Goal: Transaction & Acquisition: Purchase product/service

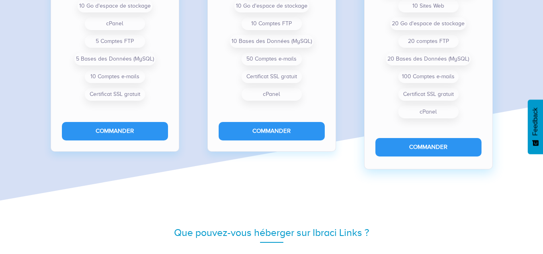
scroll to position [660, 0]
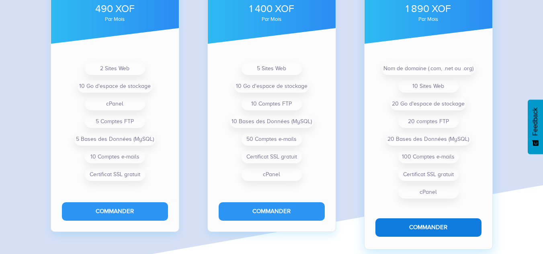
click at [417, 224] on button "Commander" at bounding box center [428, 227] width 106 height 18
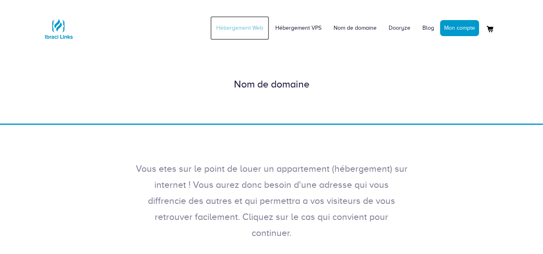
click at [247, 32] on link "Hébergement Web" at bounding box center [239, 28] width 59 height 24
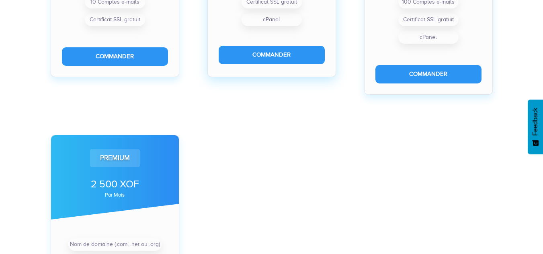
scroll to position [442, 0]
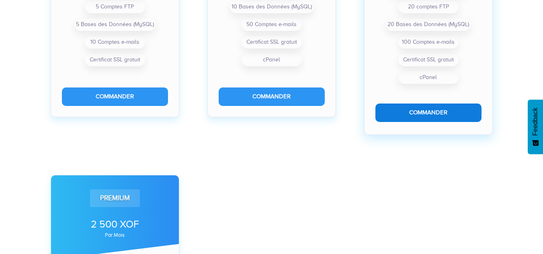
click at [418, 113] on button "Commander" at bounding box center [428, 113] width 106 height 18
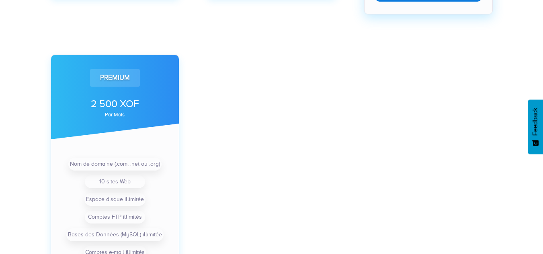
scroll to position [482, 0]
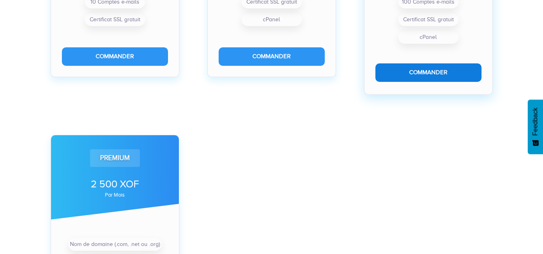
click at [415, 69] on button "Commander" at bounding box center [428, 72] width 106 height 18
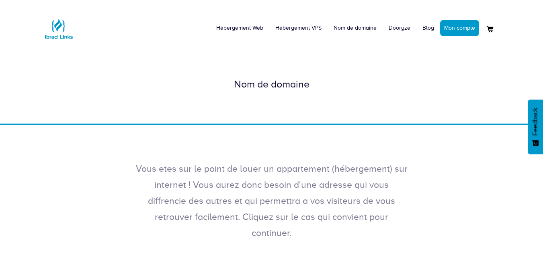
scroll to position [201, 0]
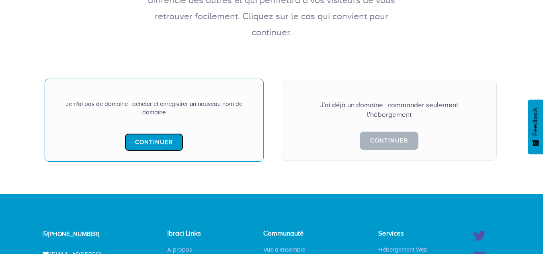
click at [154, 133] on link "Continuer" at bounding box center [153, 142] width 59 height 18
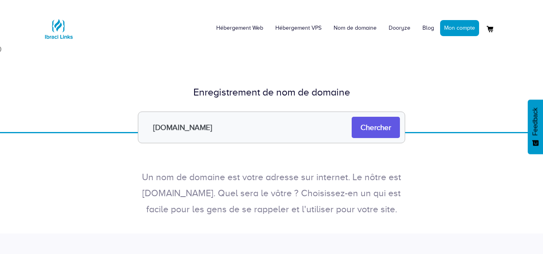
type input "[DOMAIN_NAME]"
click at [359, 126] on input "Chercher" at bounding box center [375, 127] width 48 height 21
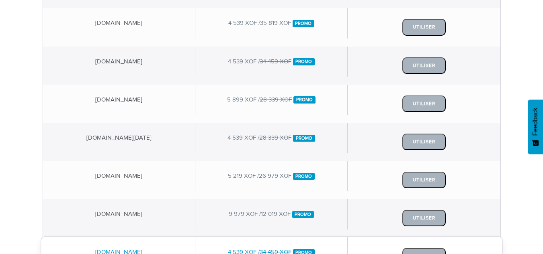
scroll to position [80, 0]
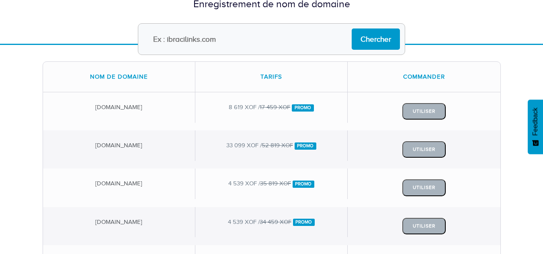
click at [254, 37] on input "text" at bounding box center [271, 39] width 267 height 32
click at [182, 40] on input "immoclic.com" at bounding box center [271, 39] width 267 height 32
type input "[DOMAIN_NAME]"
click at [364, 41] on input "Chercher" at bounding box center [375, 39] width 48 height 21
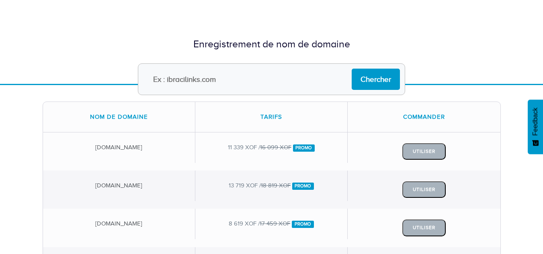
scroll to position [80, 0]
